Goal: Information Seeking & Learning: Learn about a topic

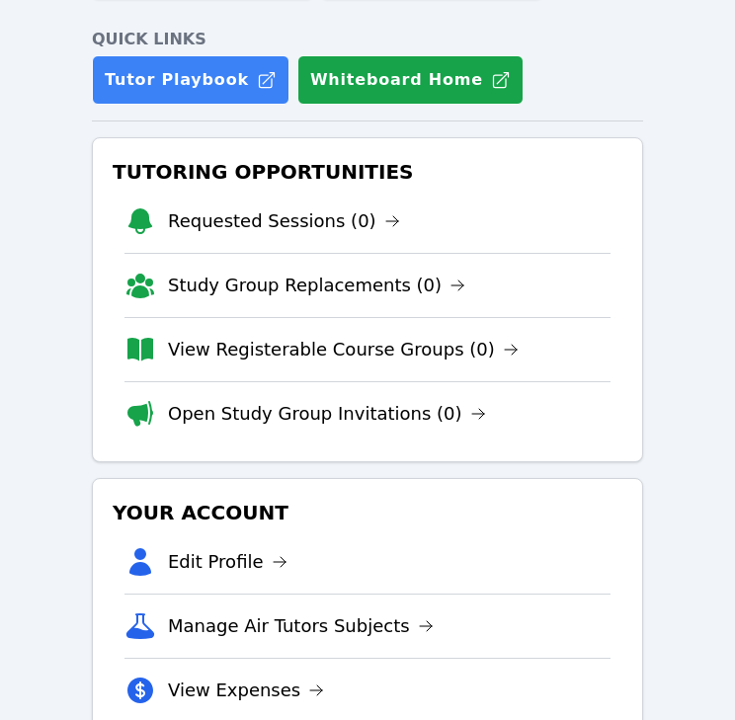
scroll to position [284, 0]
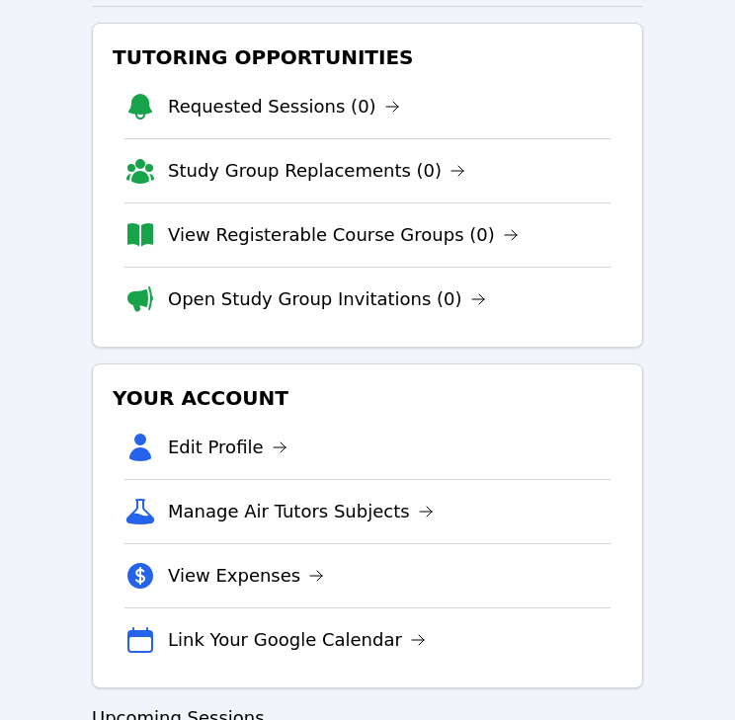
click at [344, 244] on link "View Registerable Course Groups (0)" at bounding box center [343, 235] width 351 height 28
